Goal: Task Accomplishment & Management: Complete application form

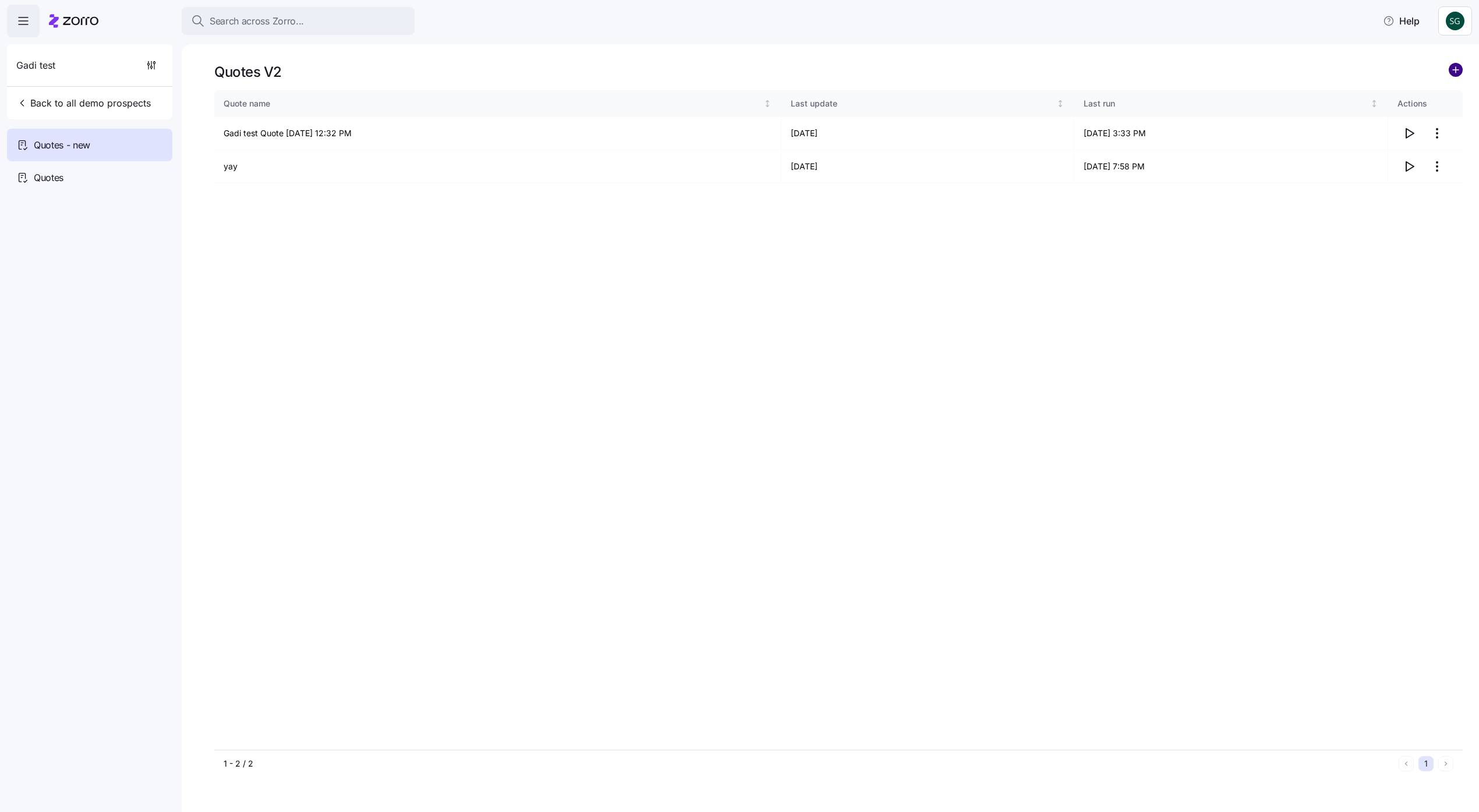
click at [1459, 66] on circle "add icon" at bounding box center [1456, 69] width 13 height 13
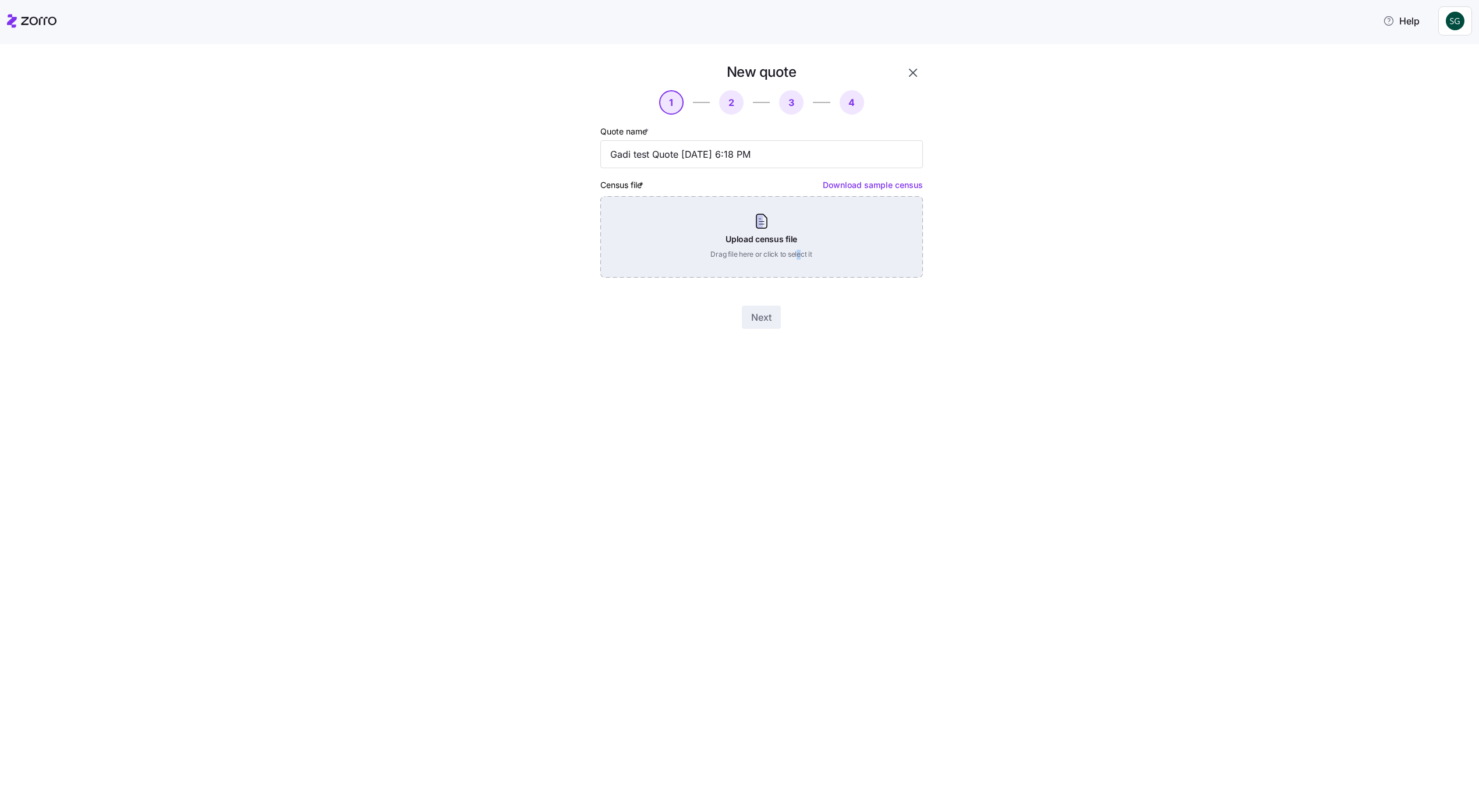
click at [798, 258] on div "Upload census file Drag file here or click to select it" at bounding box center [762, 237] width 323 height 82
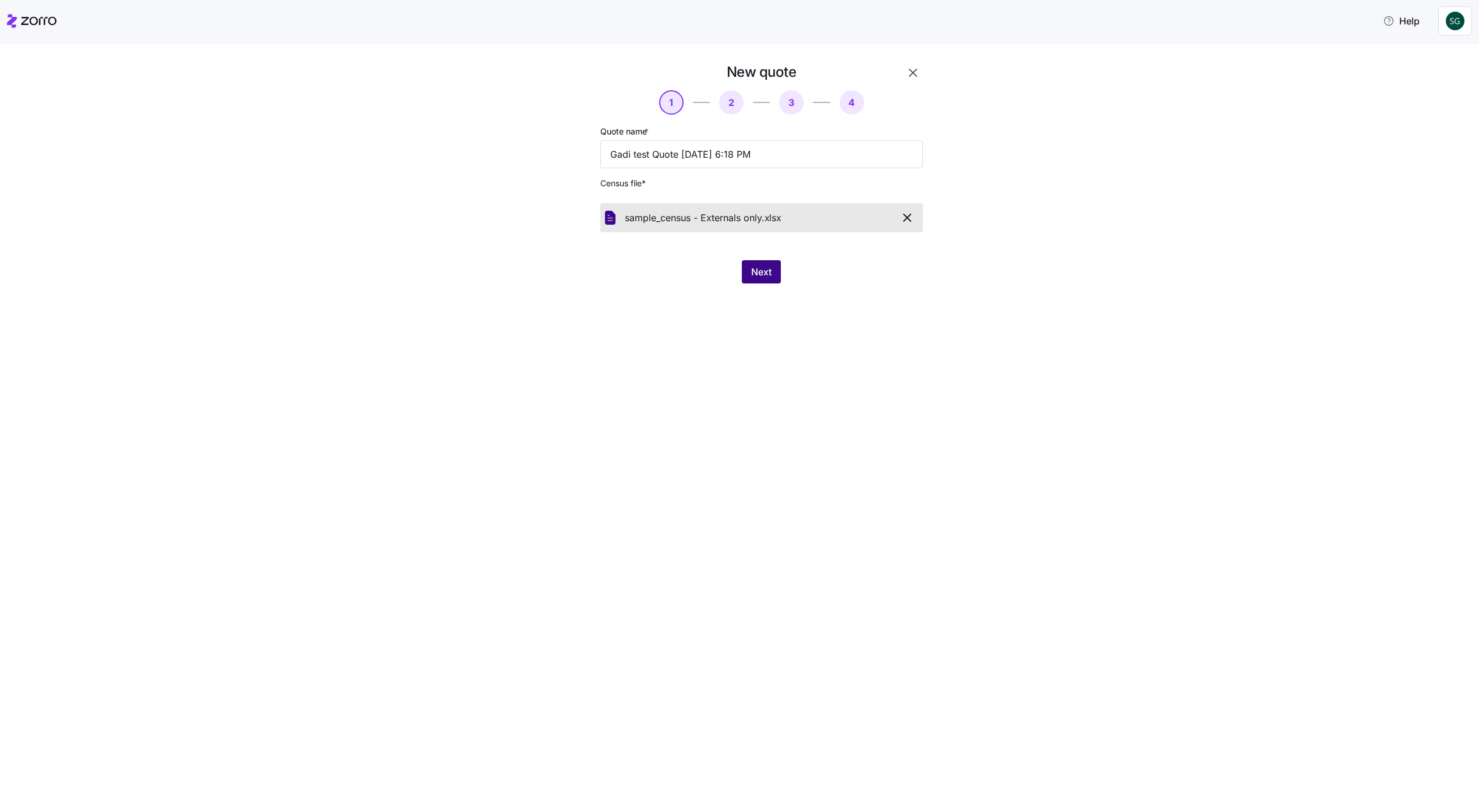
click at [752, 268] on span "Next" at bounding box center [762, 271] width 20 height 14
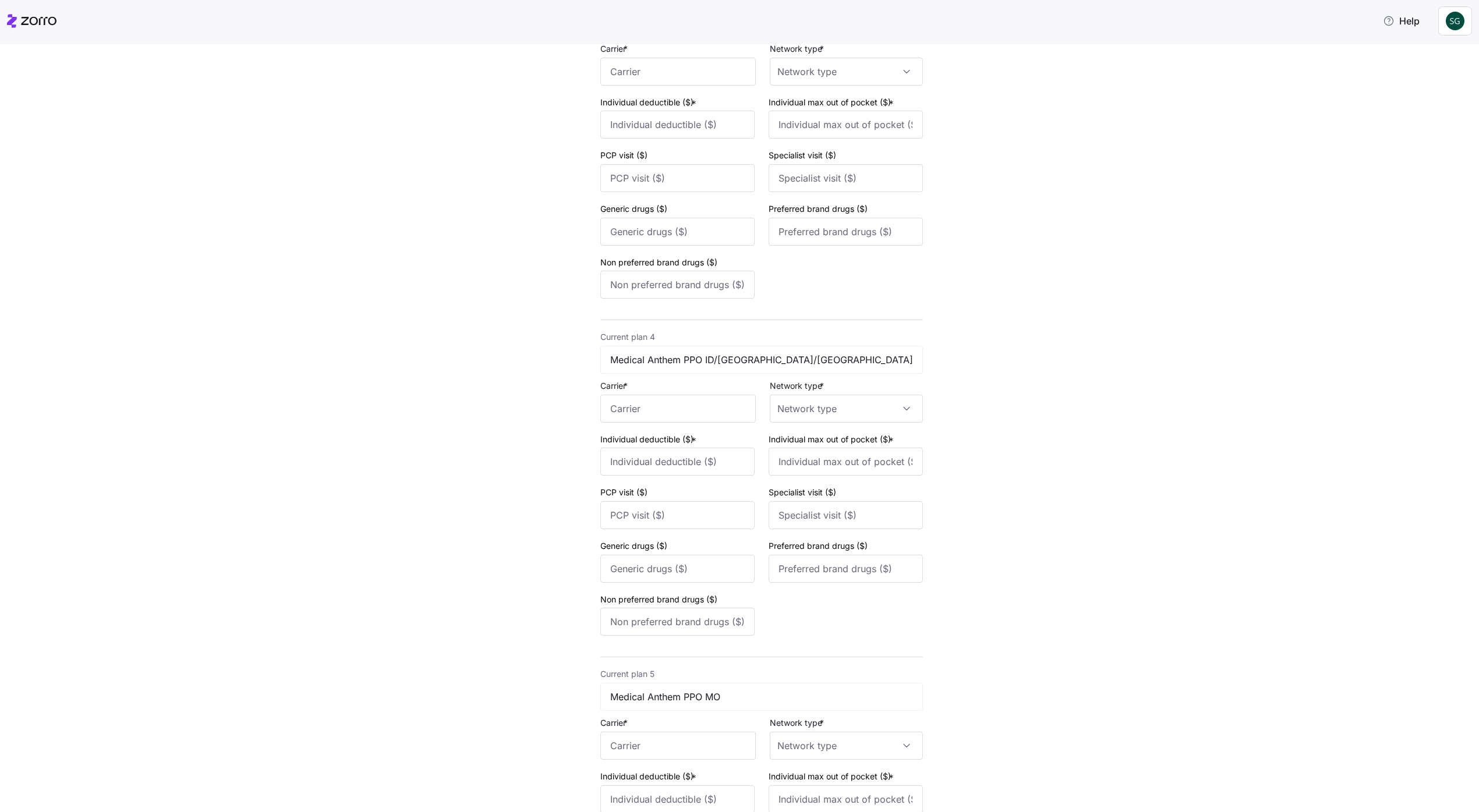
scroll to position [1140, 0]
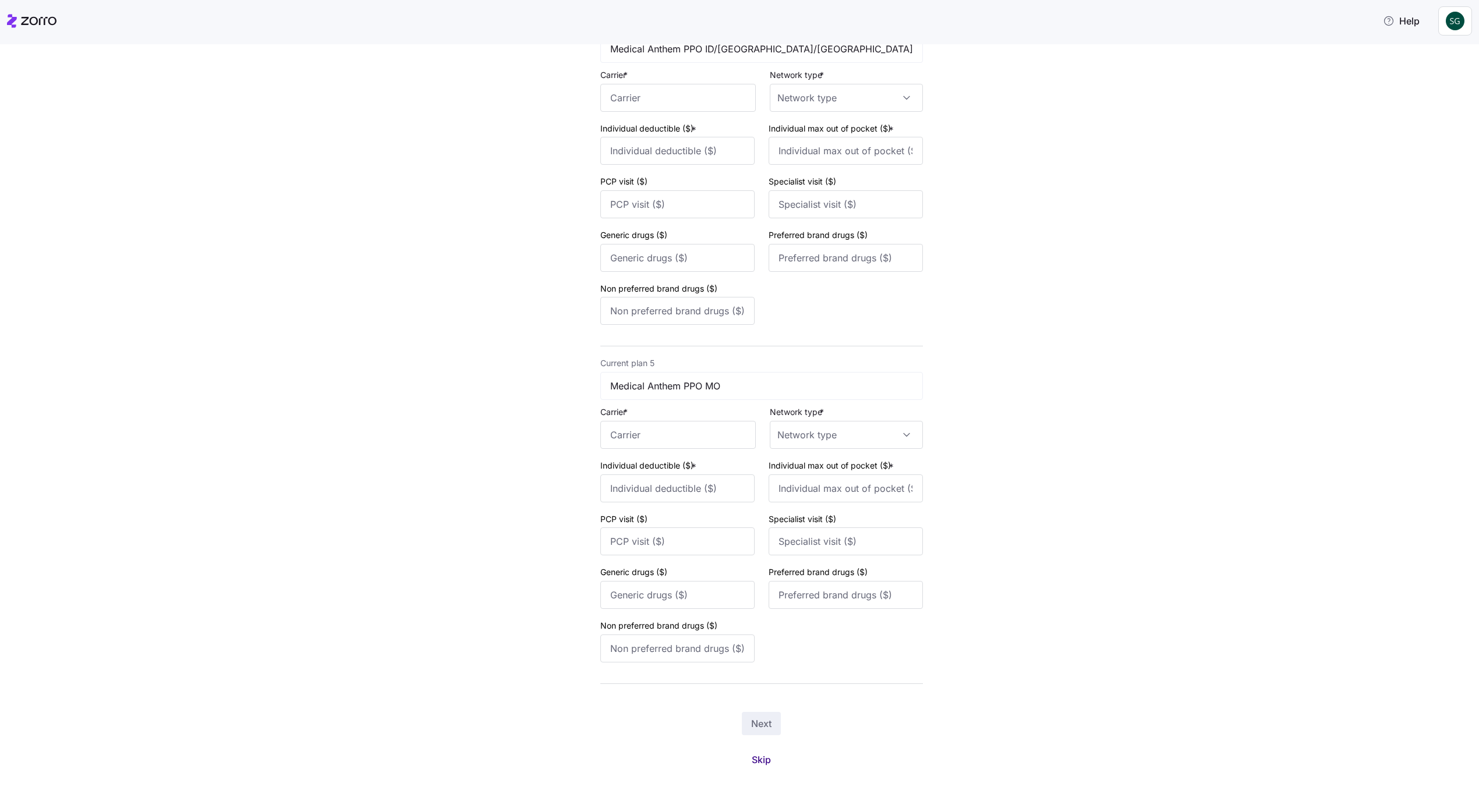
click at [766, 758] on span "Skip" at bounding box center [762, 759] width 19 height 14
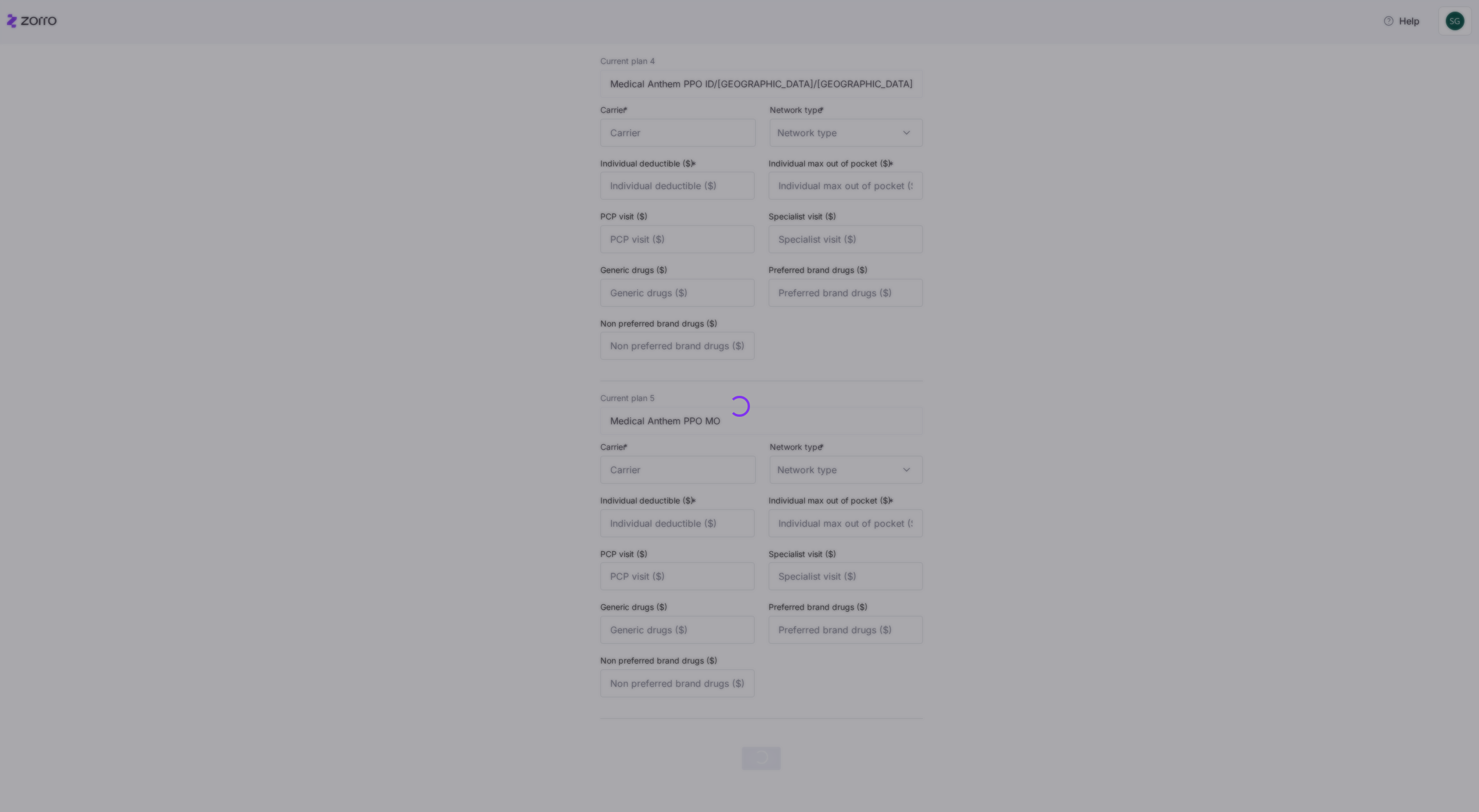
scroll to position [0, 0]
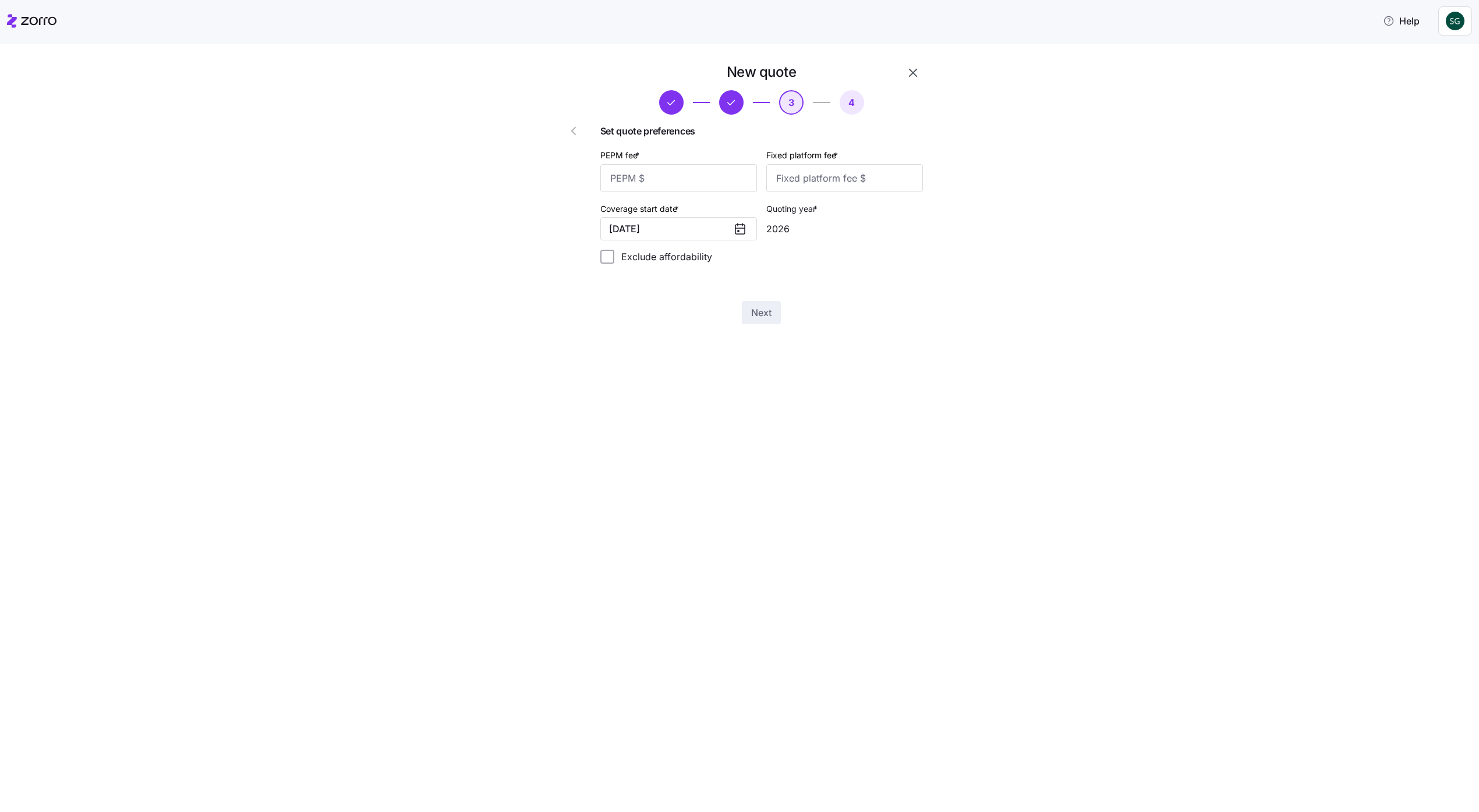
click at [708, 144] on div "Set quote preferences PEPM fee * Fixed platform fee * Coverage start date * 01/…" at bounding box center [762, 198] width 323 height 149
click at [732, 184] on input "PEPM fee *" at bounding box center [679, 178] width 156 height 28
type input "100"
click at [742, 301] on button "Next" at bounding box center [761, 312] width 39 height 23
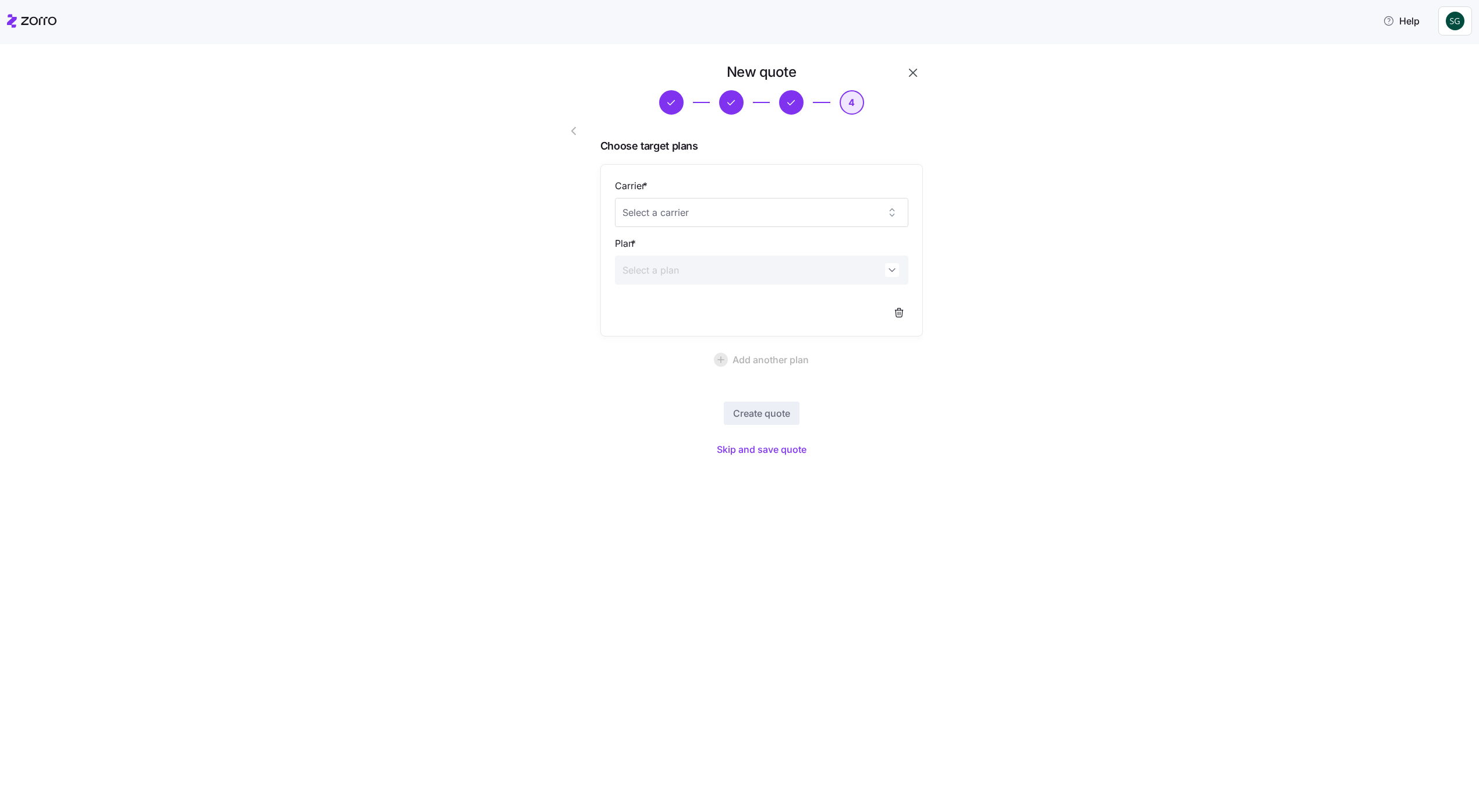
click button "Skip and save quote" at bounding box center [762, 449] width 108 height 21
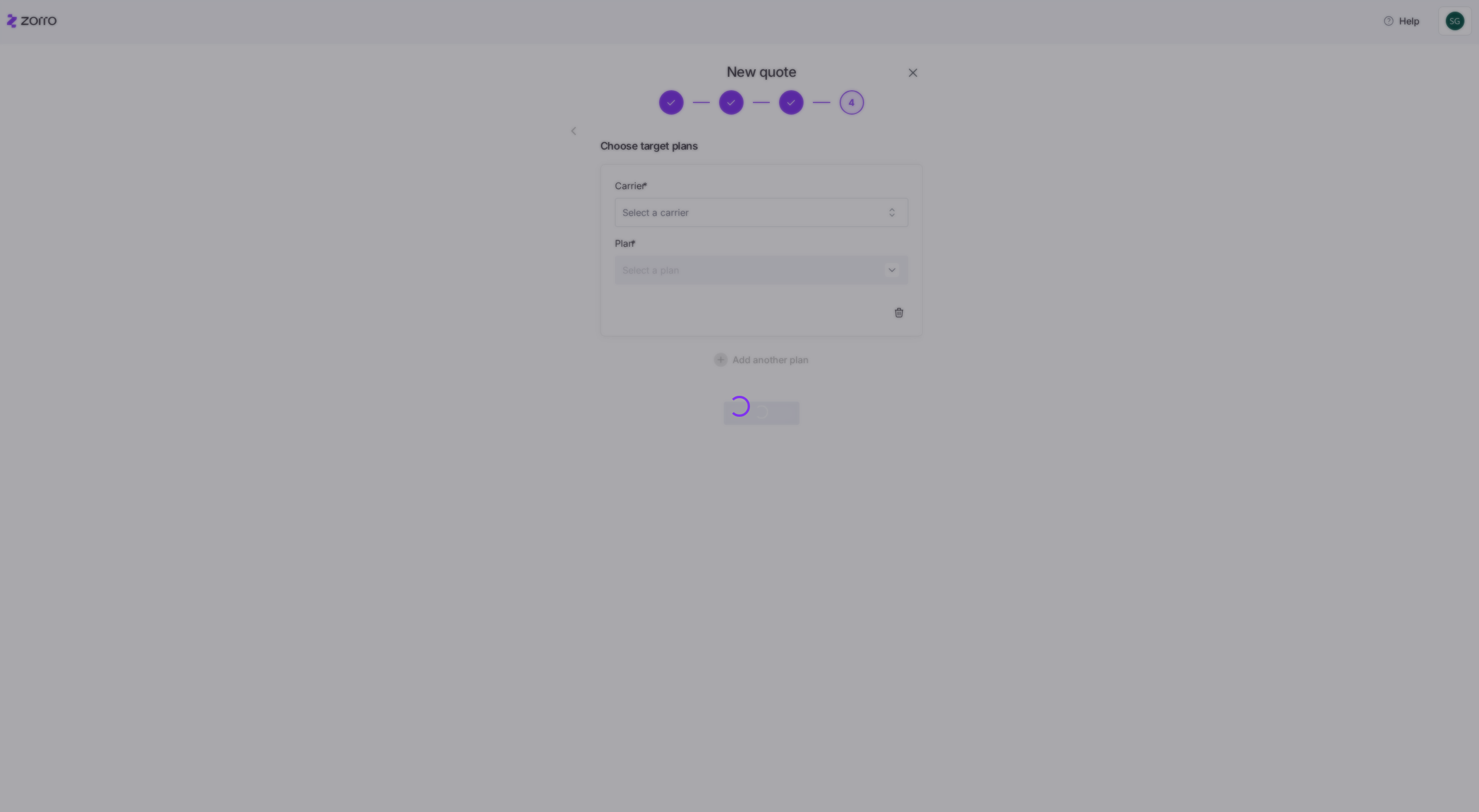
click at [427, 417] on div at bounding box center [740, 406] width 1479 height 812
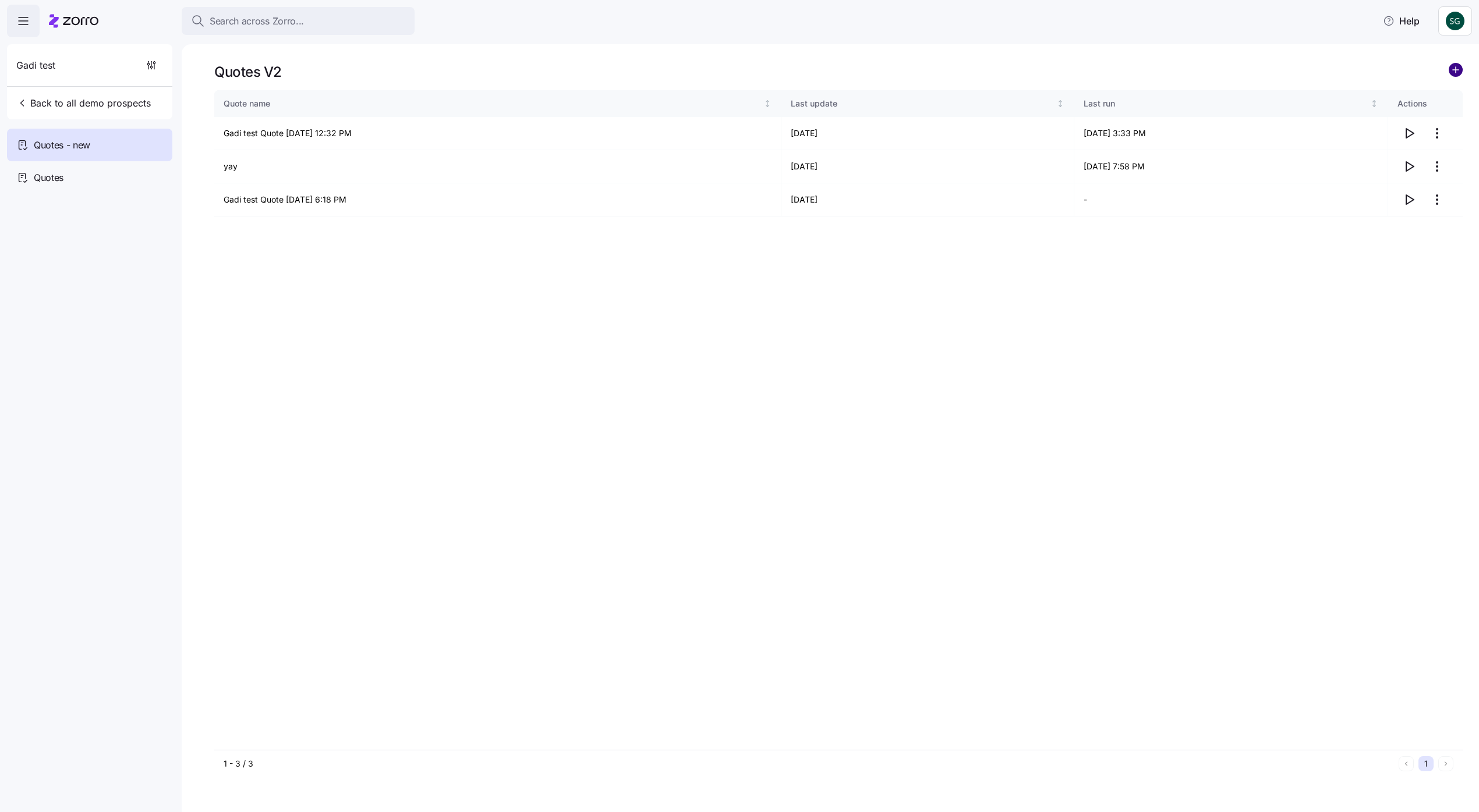
click at [1460, 66] on circle "add icon" at bounding box center [1456, 69] width 13 height 13
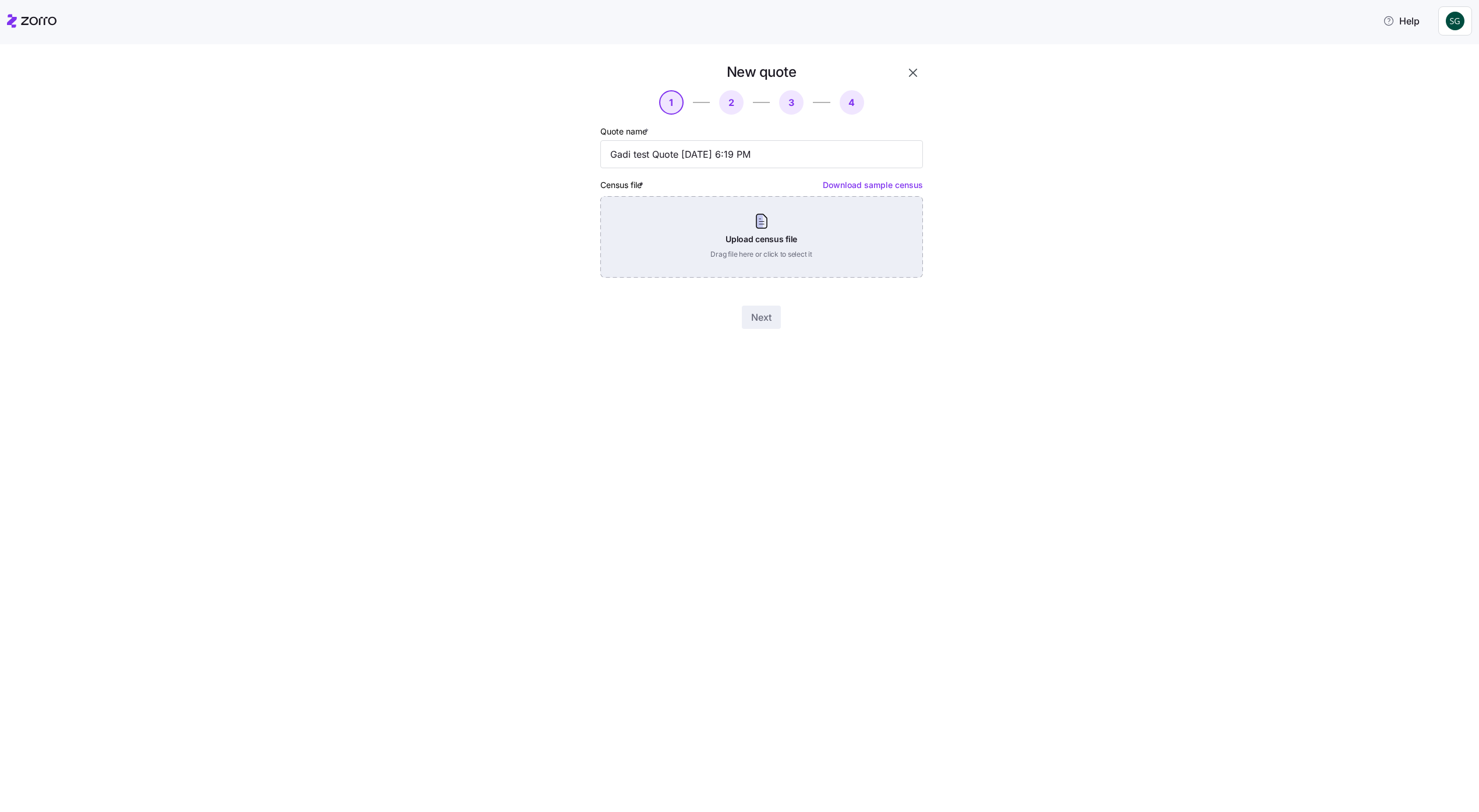
click at [747, 215] on div "Upload census file Drag file here or click to select it" at bounding box center [762, 237] width 323 height 82
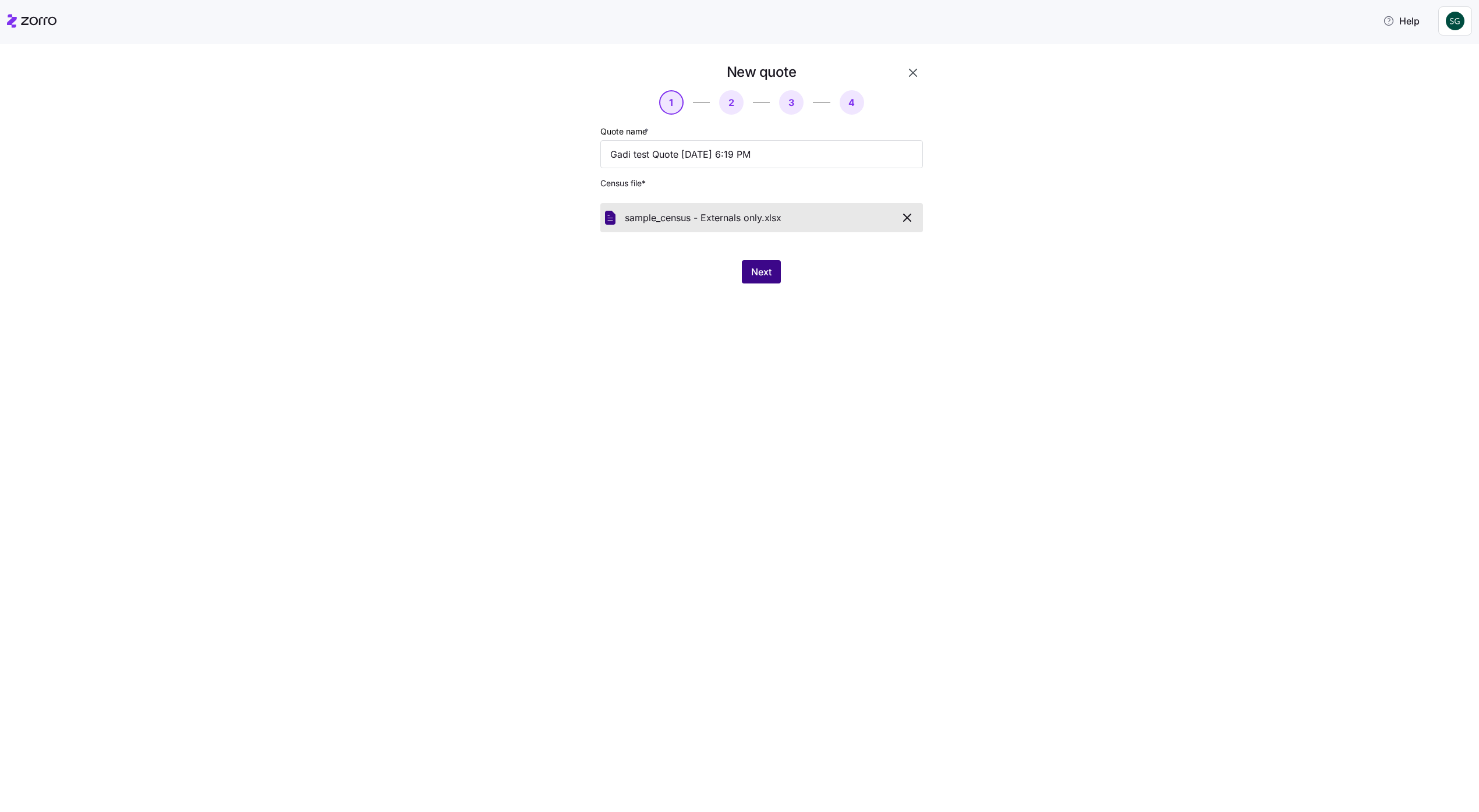
click at [765, 262] on button "Next" at bounding box center [761, 272] width 39 height 23
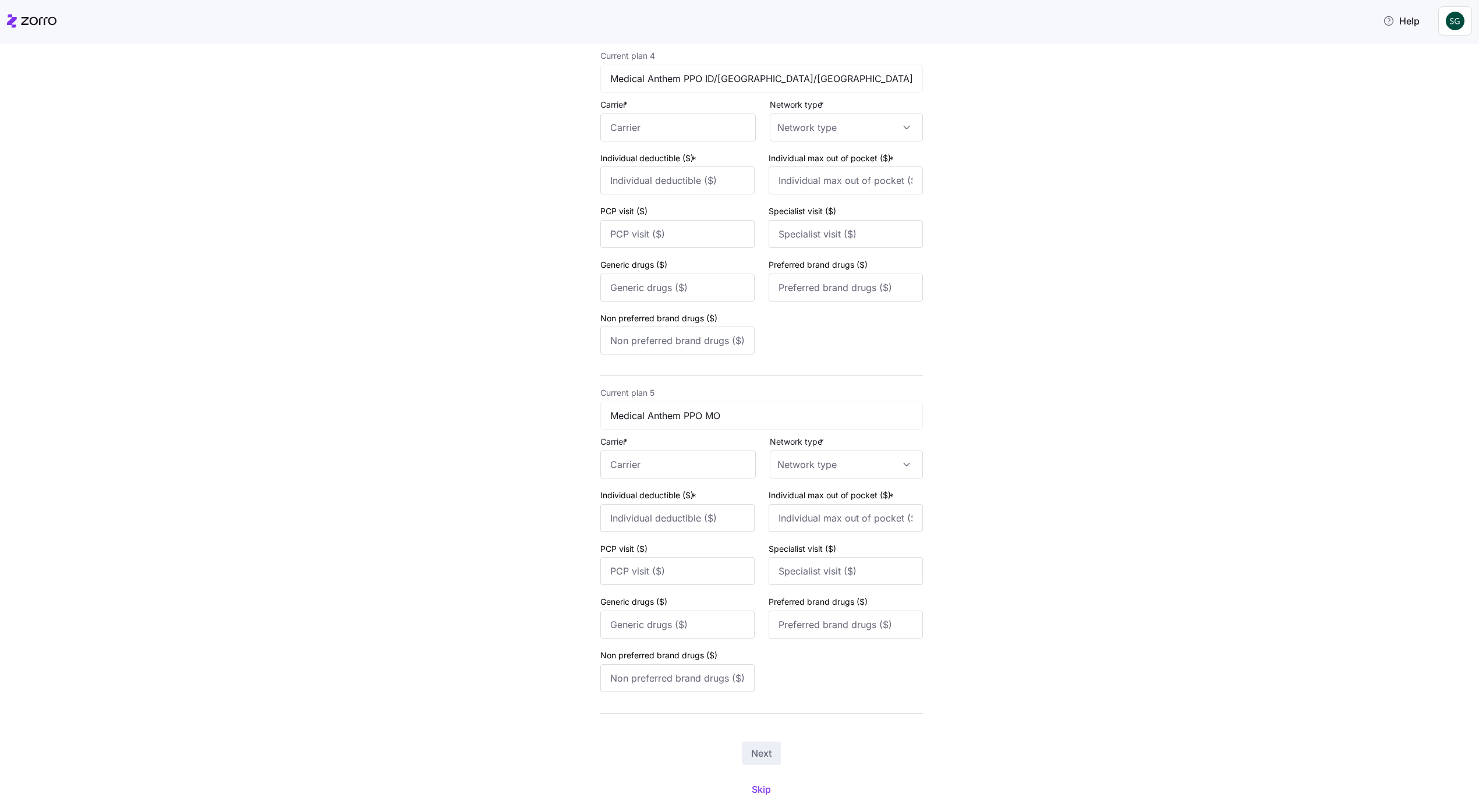
scroll to position [1140, 0]
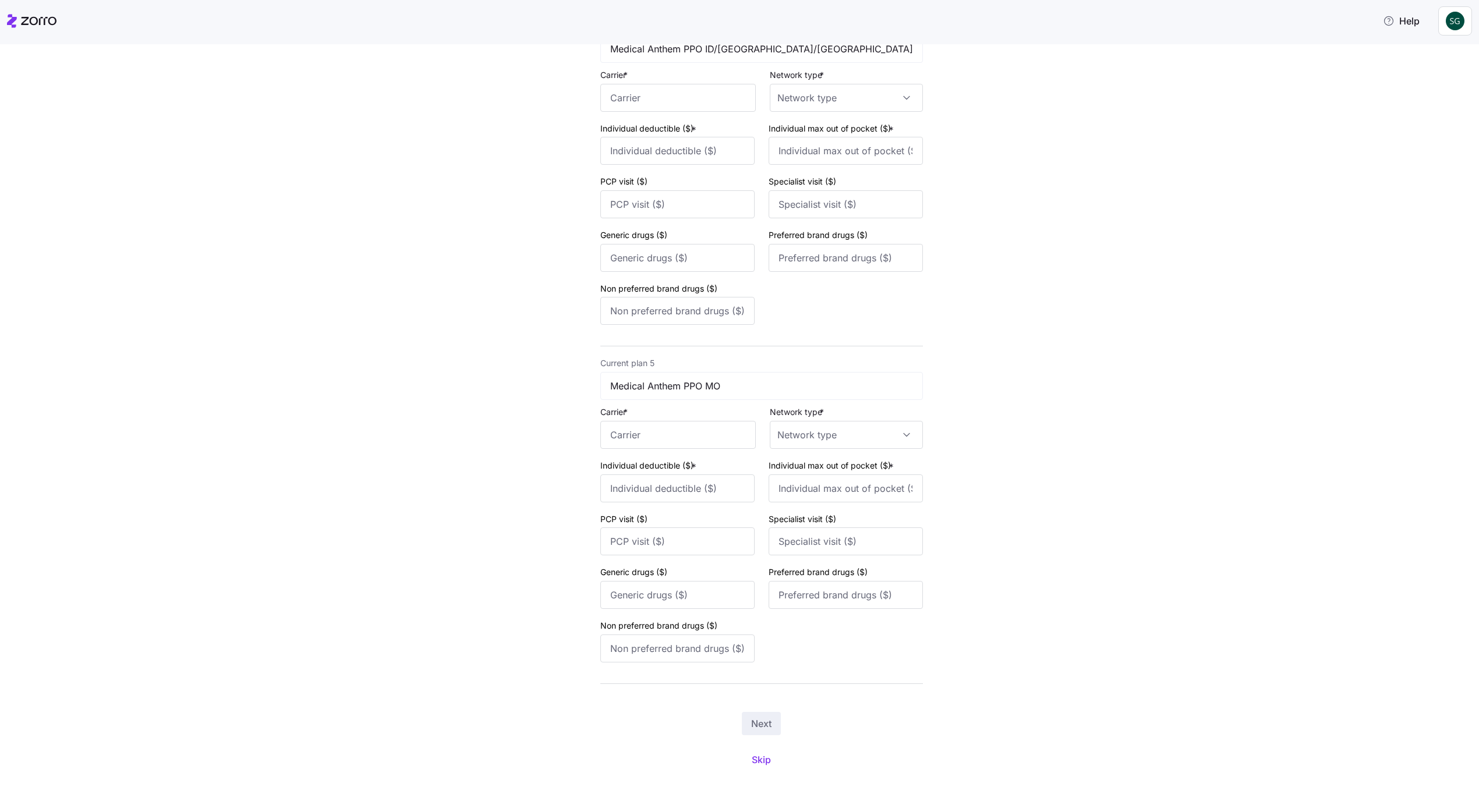
click at [754, 768] on button "Skip" at bounding box center [761, 760] width 38 height 21
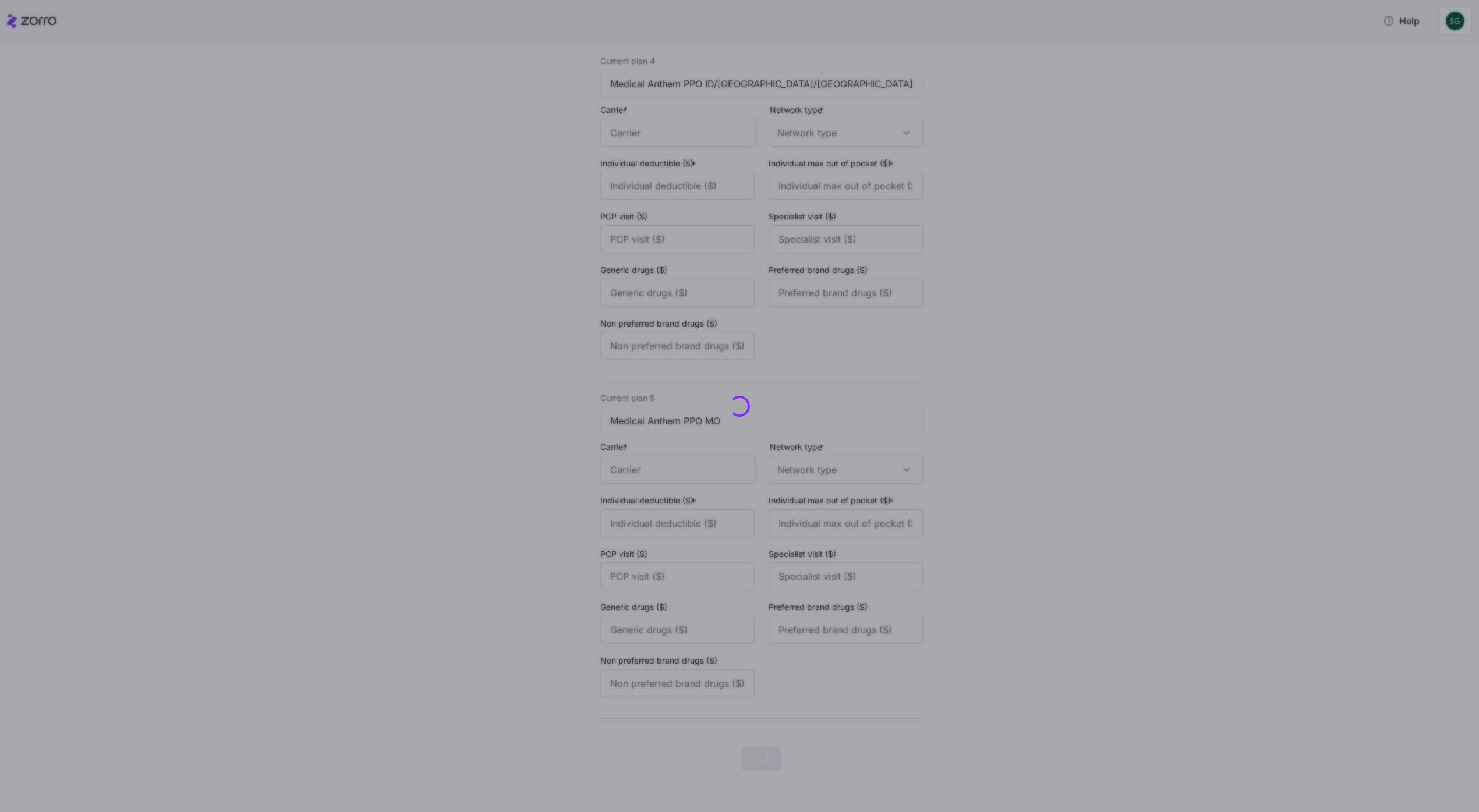
scroll to position [0, 0]
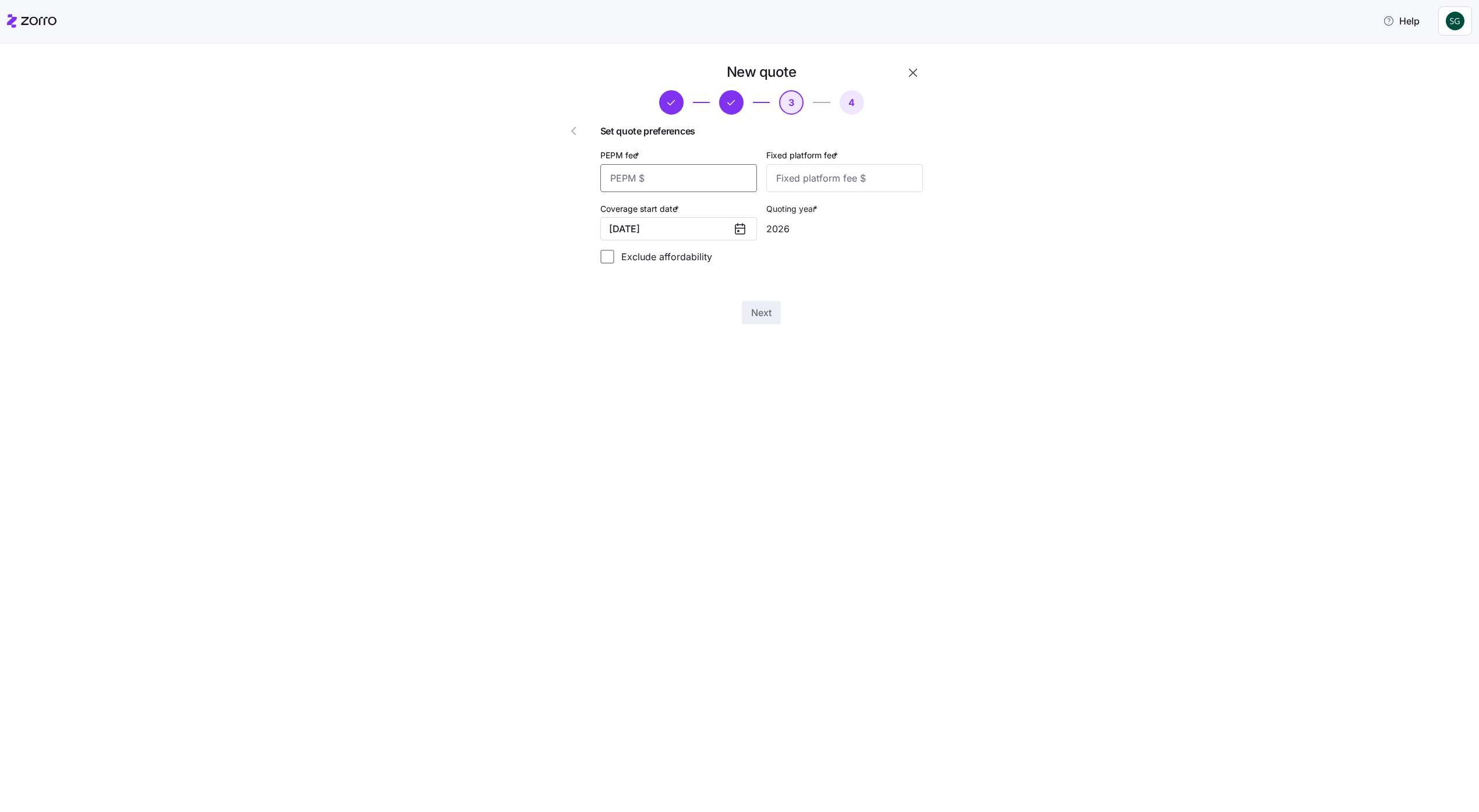
click at [711, 170] on input "PEPM fee *" at bounding box center [679, 178] width 156 height 28
type input "100"
type input "000"
type input "100"
click at [742, 301] on button "Next" at bounding box center [761, 312] width 39 height 23
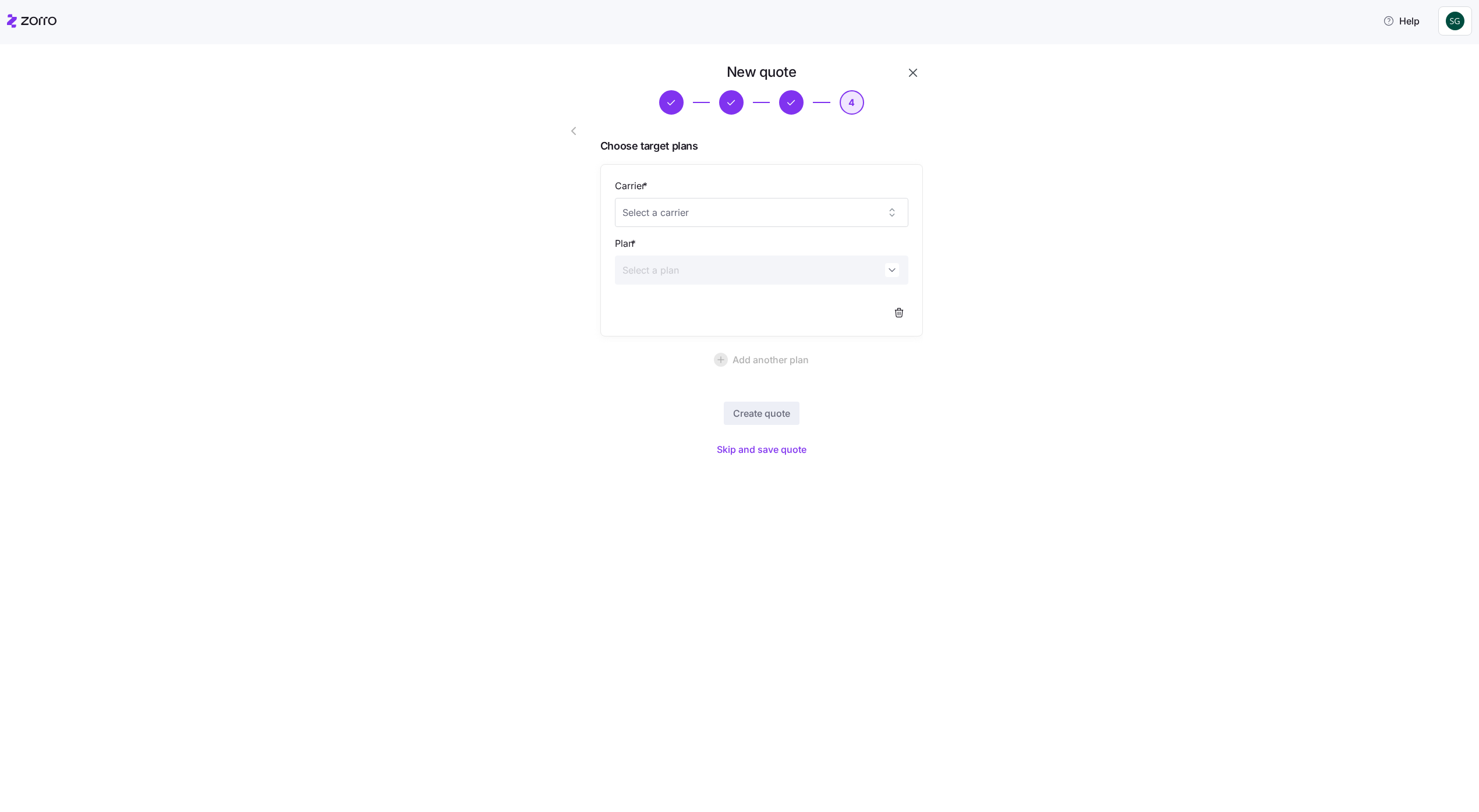
click button "Skip and save quote" at bounding box center [762, 449] width 108 height 21
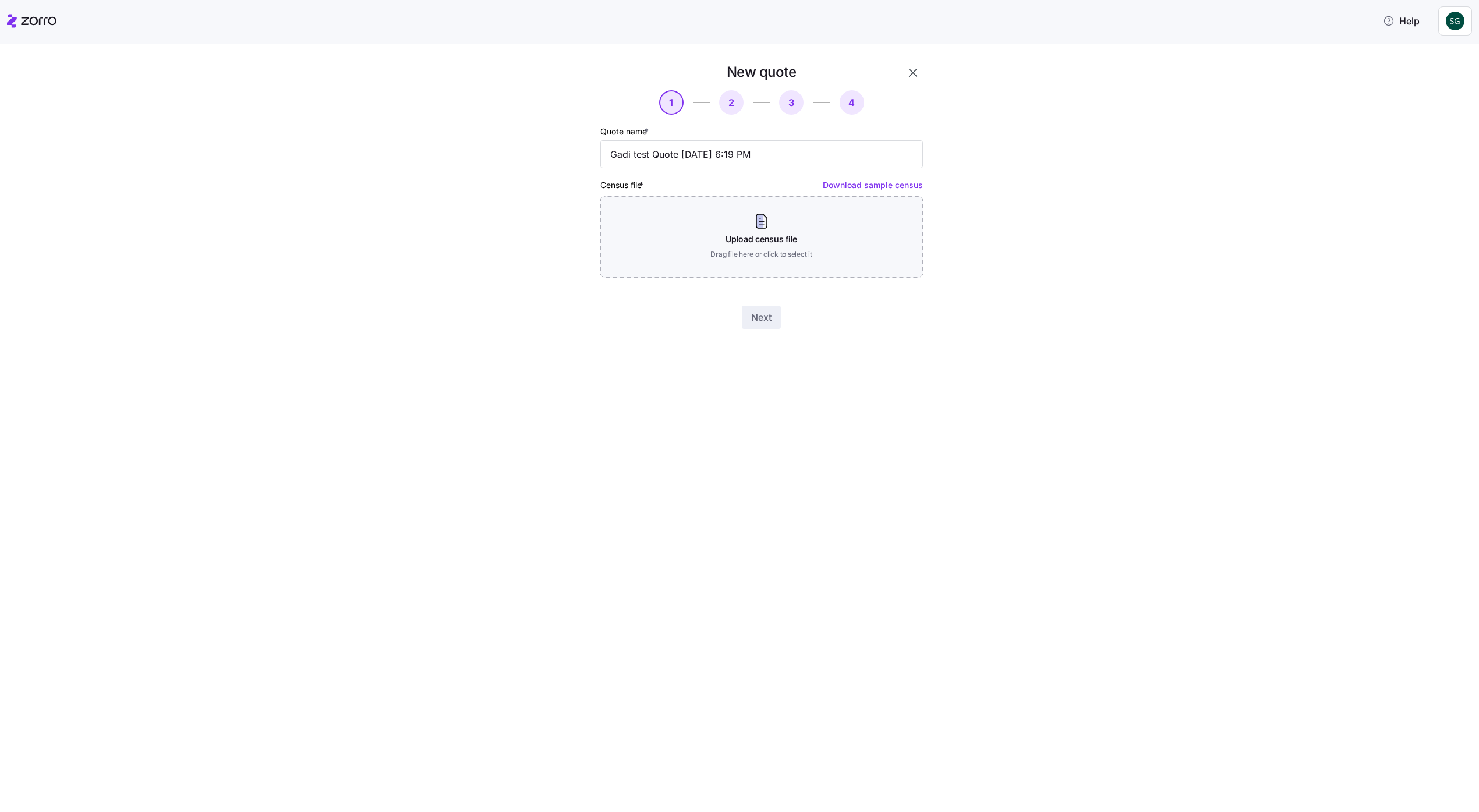
click at [913, 67] on icon "button" at bounding box center [913, 72] width 14 height 14
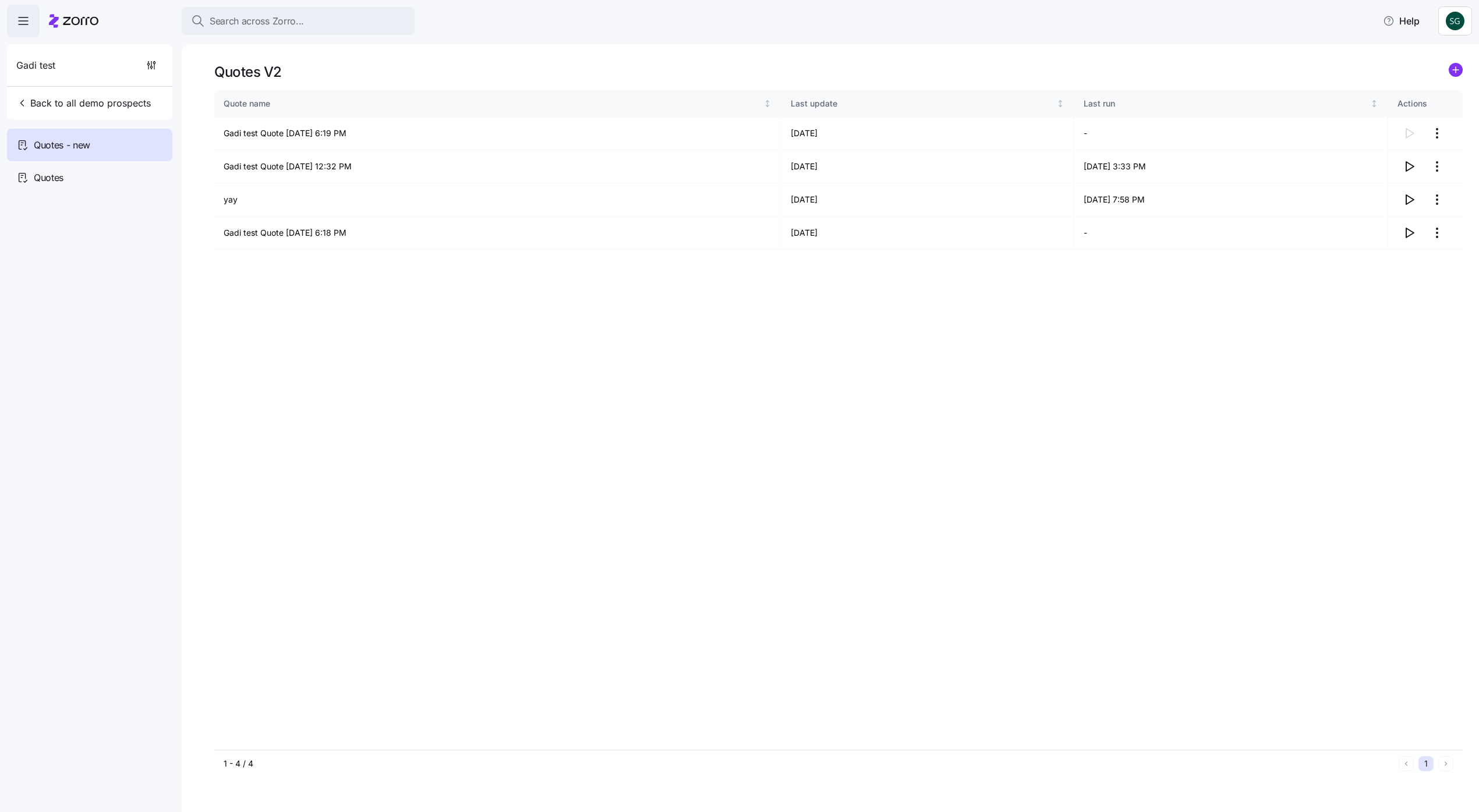
click at [1443, 78] on div "Quotes V2" at bounding box center [838, 72] width 1249 height 18
click at [1447, 75] on div "Quotes V2" at bounding box center [838, 72] width 1249 height 18
click at [1453, 73] on circle "add icon" at bounding box center [1456, 69] width 13 height 13
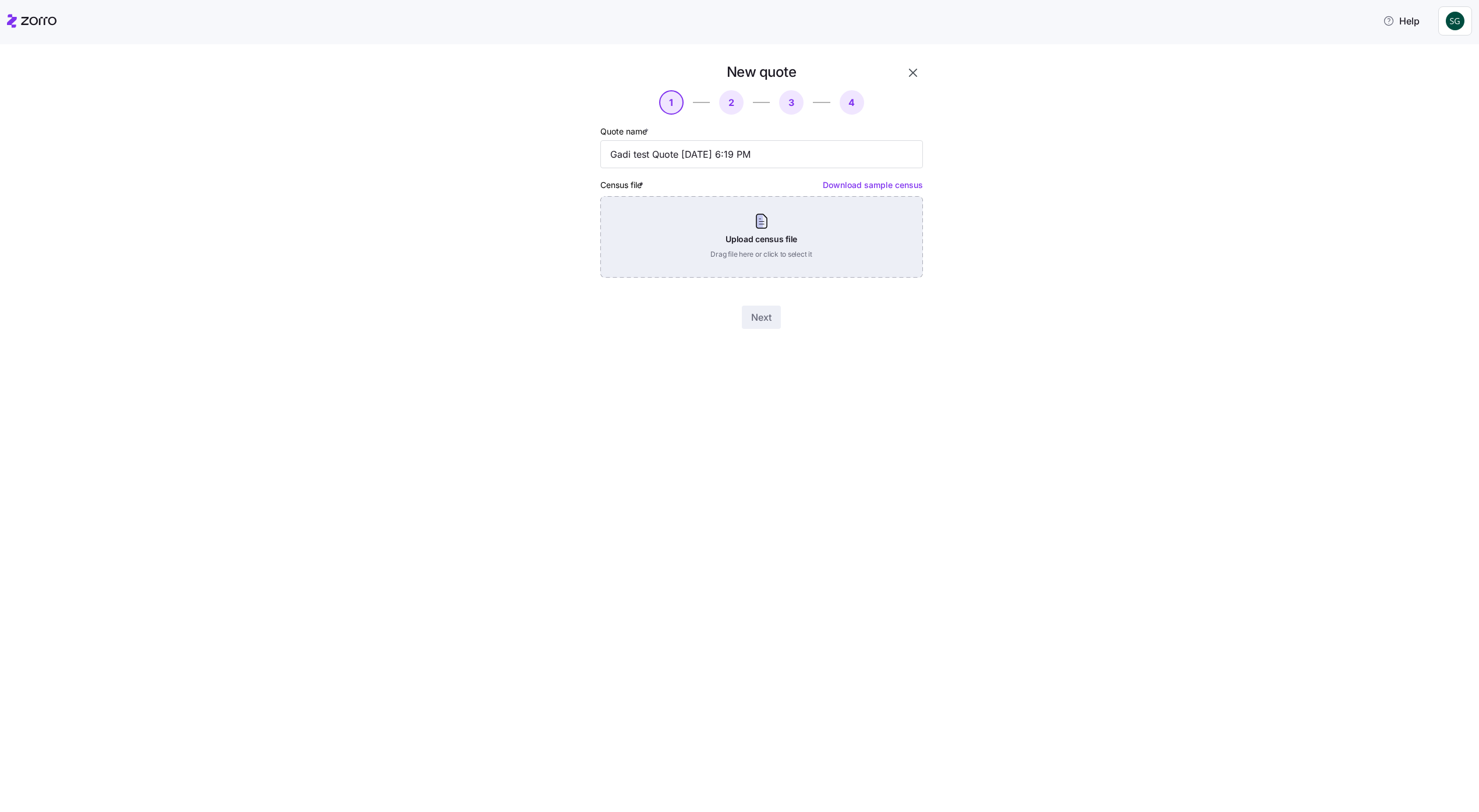
click at [817, 201] on div "Upload census file Drag file here or click to select it" at bounding box center [762, 237] width 323 height 82
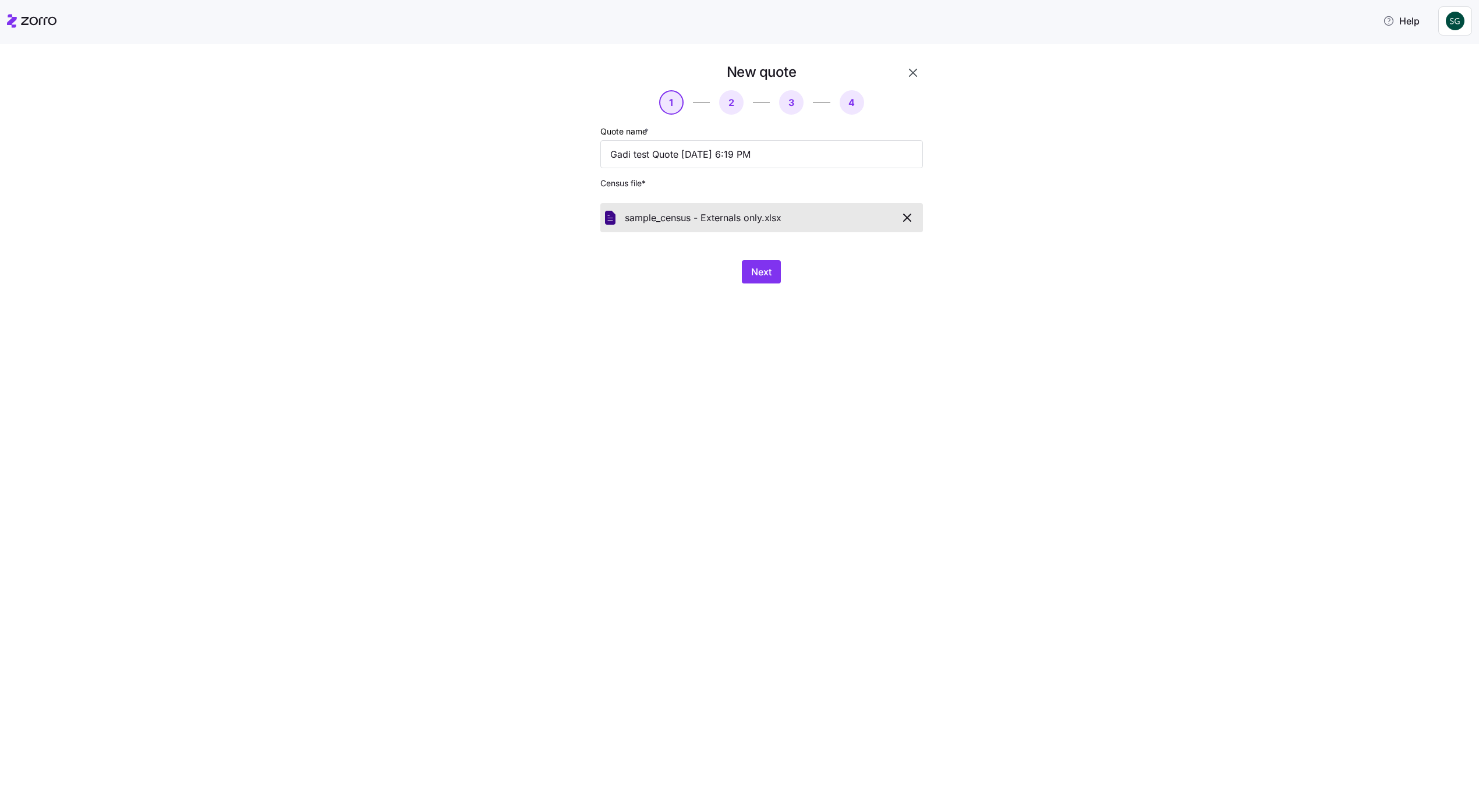
click at [776, 285] on div "New quote 1 2 3 4 Quote name * Gadi test Quote 09/17/2025 6:19 PM Census file *…" at bounding box center [748, 180] width 408 height 235
click at [774, 278] on button "Next" at bounding box center [761, 272] width 39 height 23
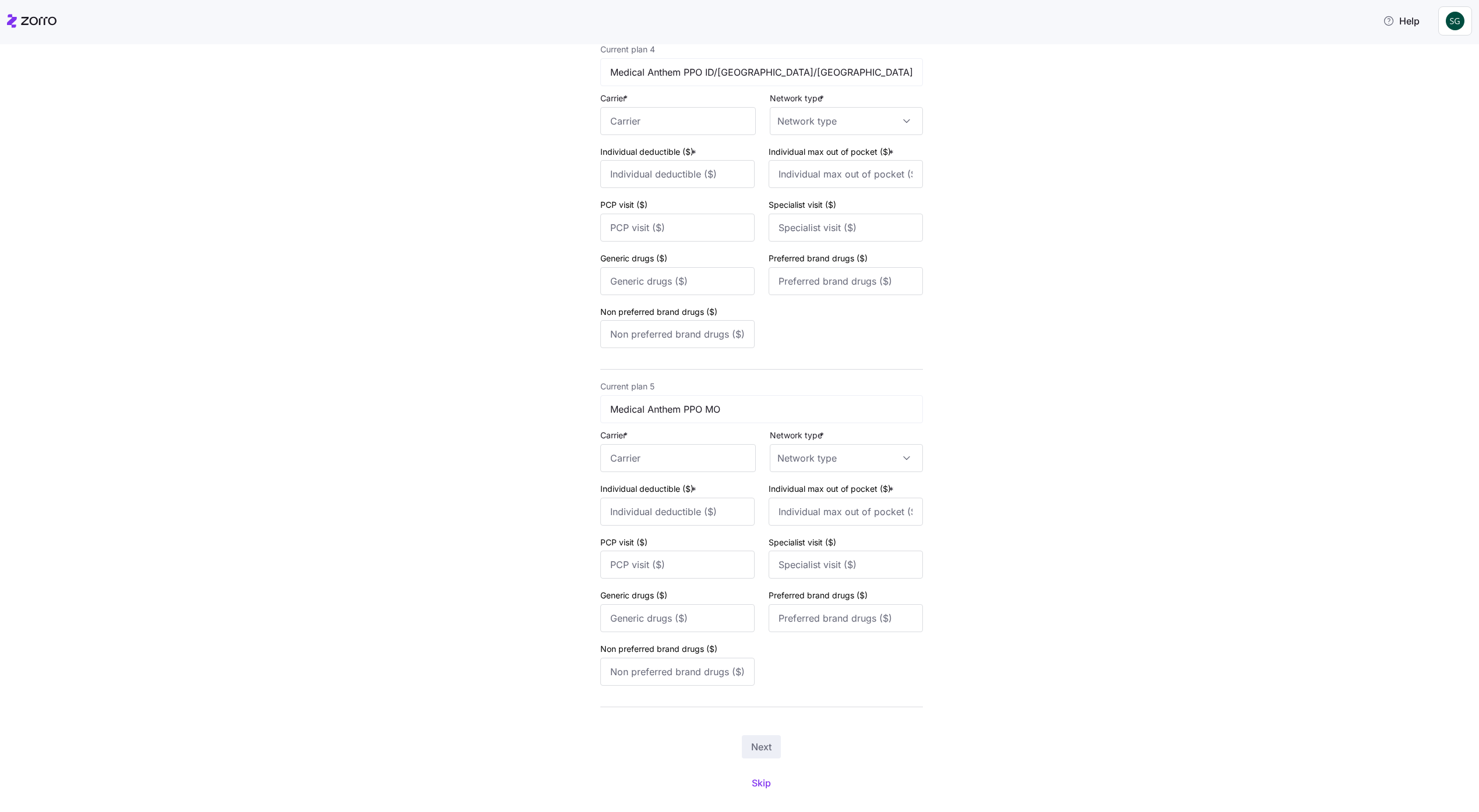
scroll to position [1140, 0]
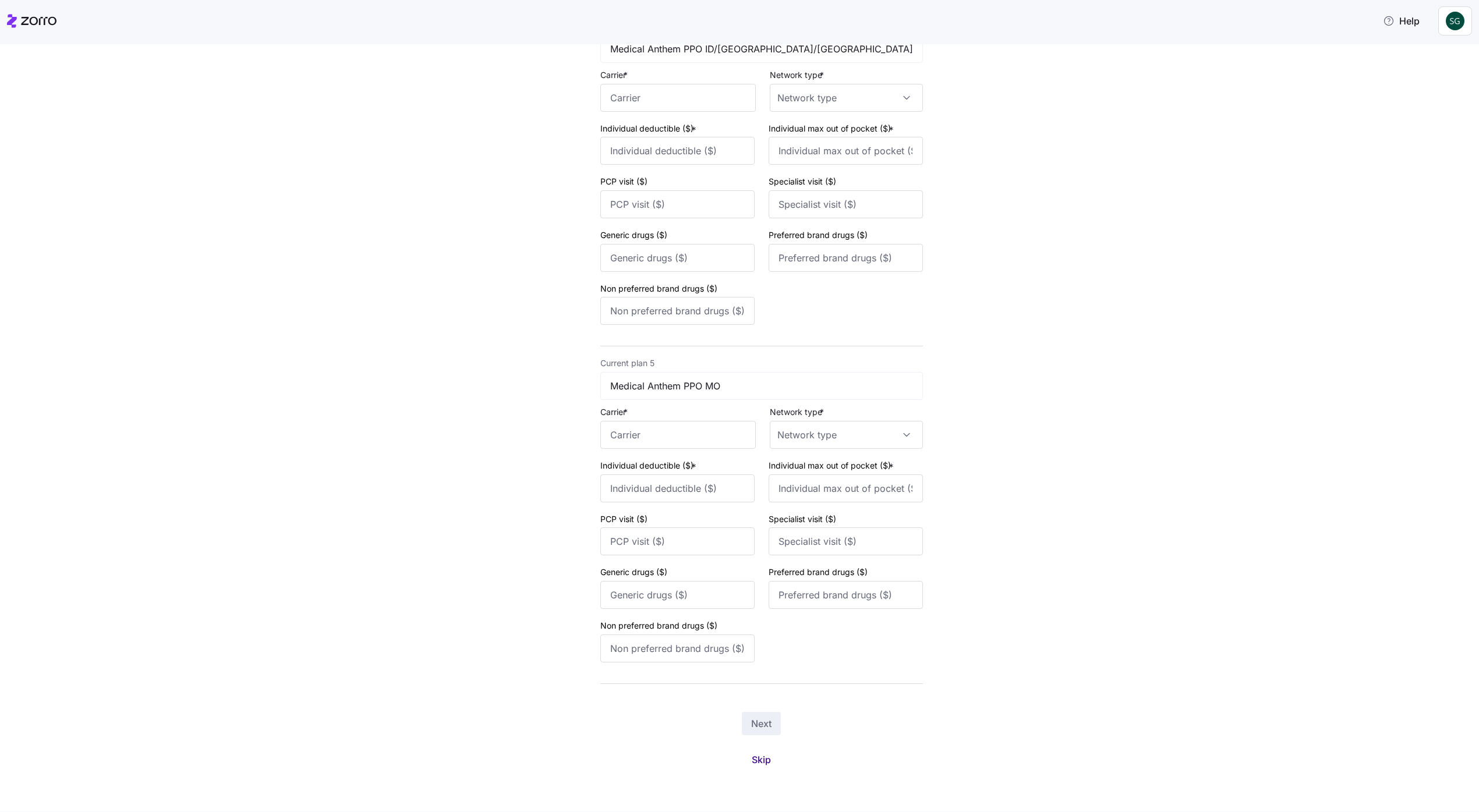
click at [756, 760] on span "Skip" at bounding box center [762, 759] width 19 height 14
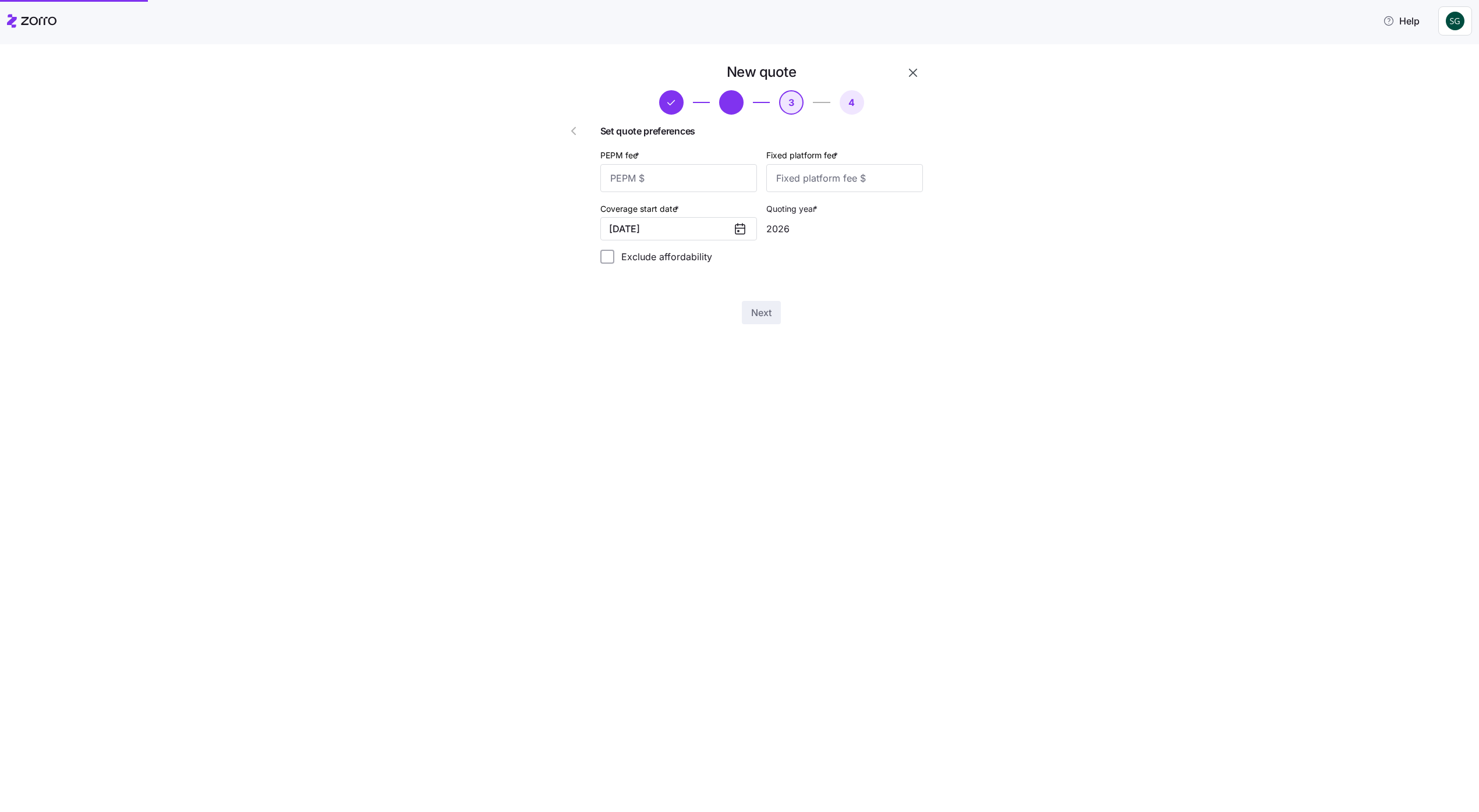
scroll to position [0, 0]
click at [738, 174] on input "PEPM fee *" at bounding box center [679, 178] width 156 height 28
type input "10"
type input "1100"
click at [742, 301] on button "Next" at bounding box center [761, 312] width 39 height 23
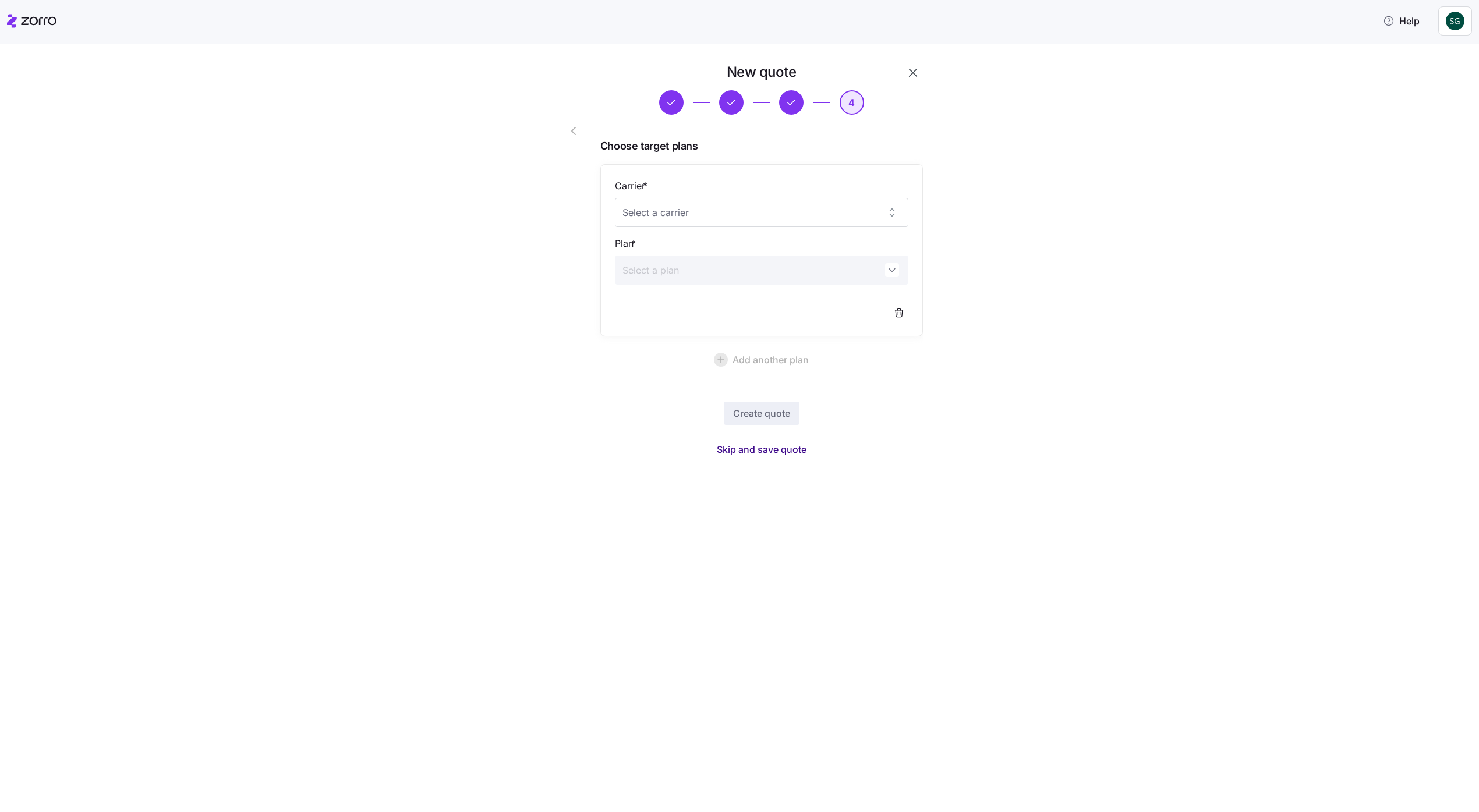
click at [770, 458] on button "Skip and save quote" at bounding box center [762, 449] width 108 height 21
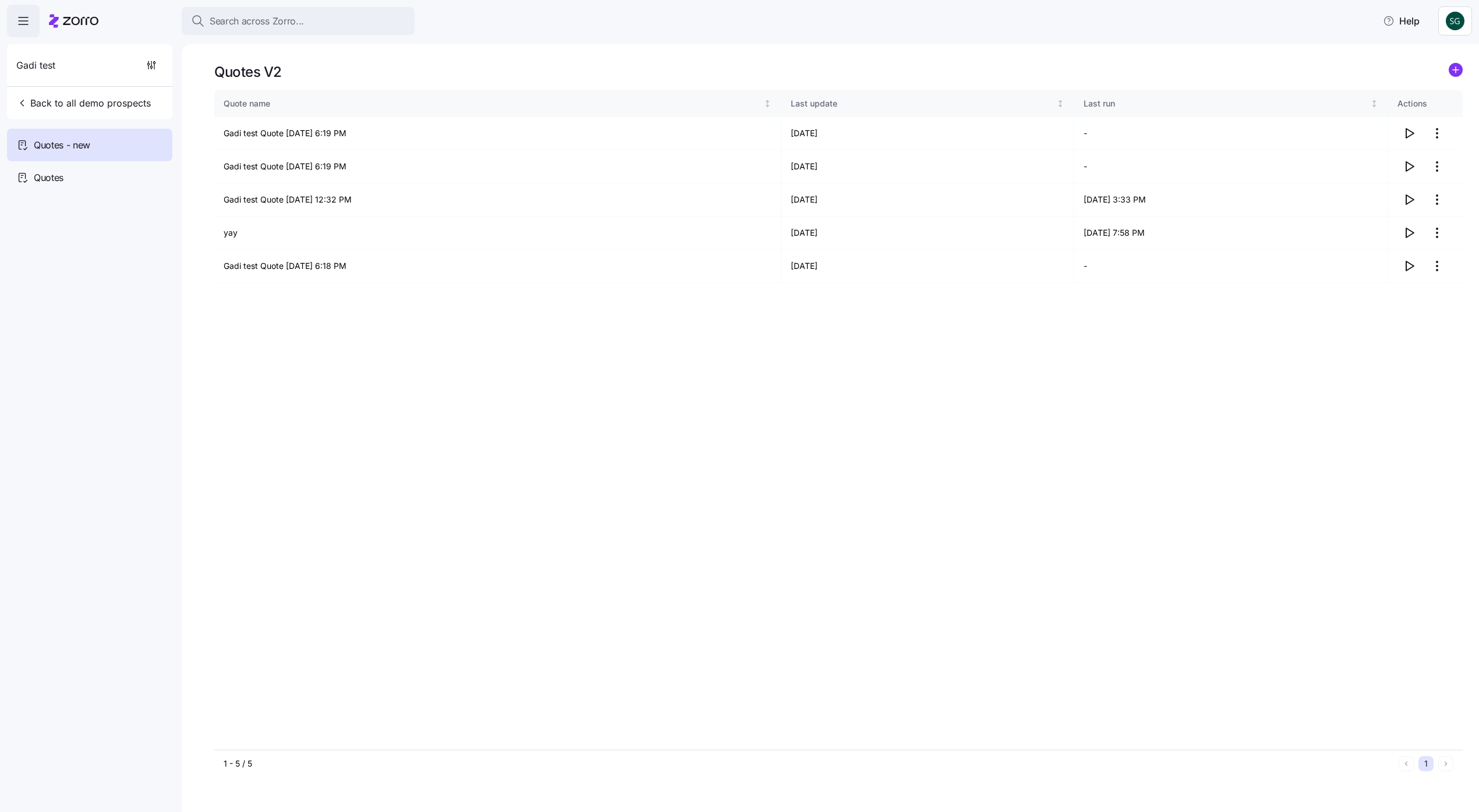
click at [967, 66] on div "Quotes V2" at bounding box center [838, 72] width 1249 height 18
click at [1413, 611] on div "Quote name Last update Last run Actions Gadi test Quote 09/17/2025 6:19 PM 09/1…" at bounding box center [838, 420] width 1249 height 660
